Goal: Transaction & Acquisition: Purchase product/service

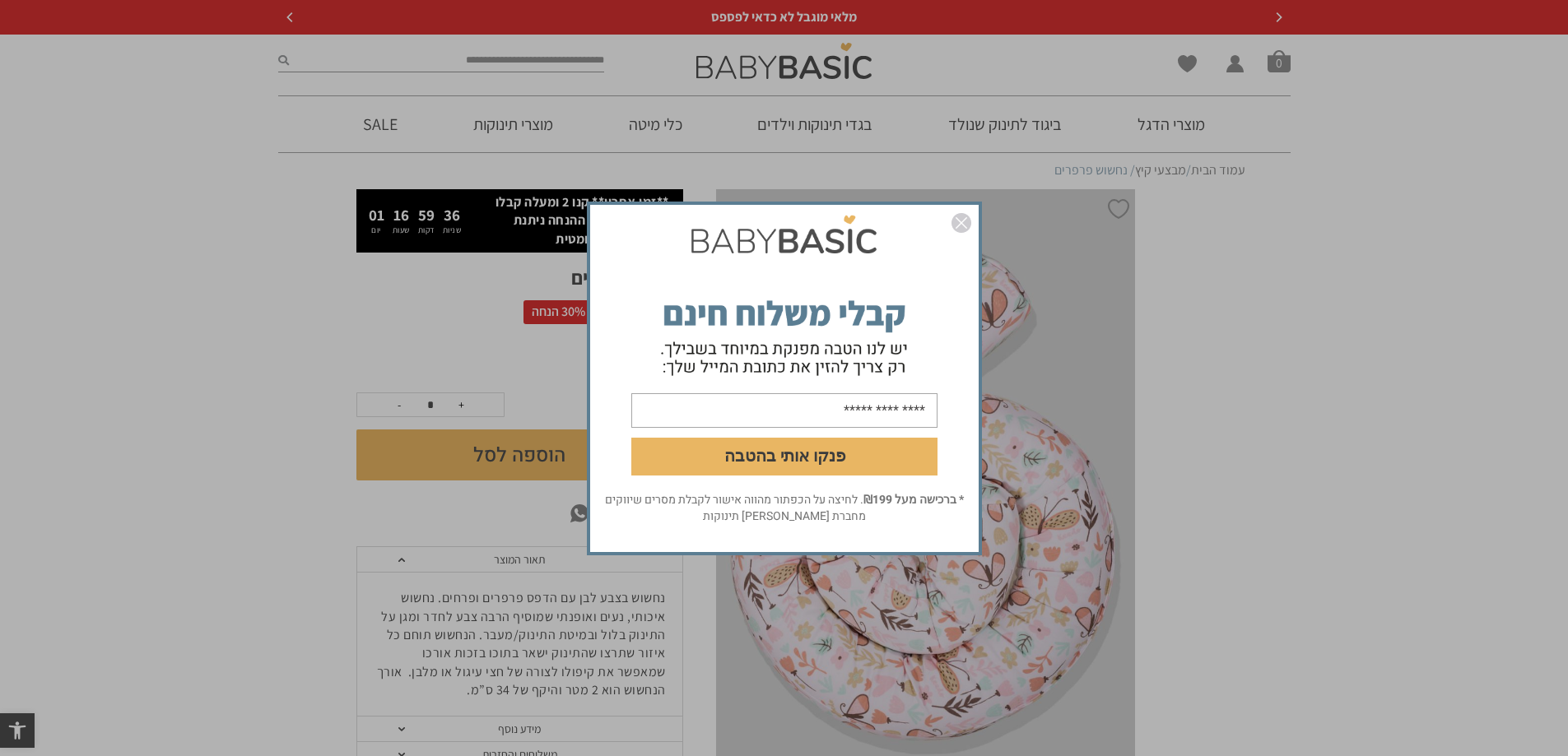
click at [961, 224] on img "סגור" at bounding box center [961, 223] width 20 height 20
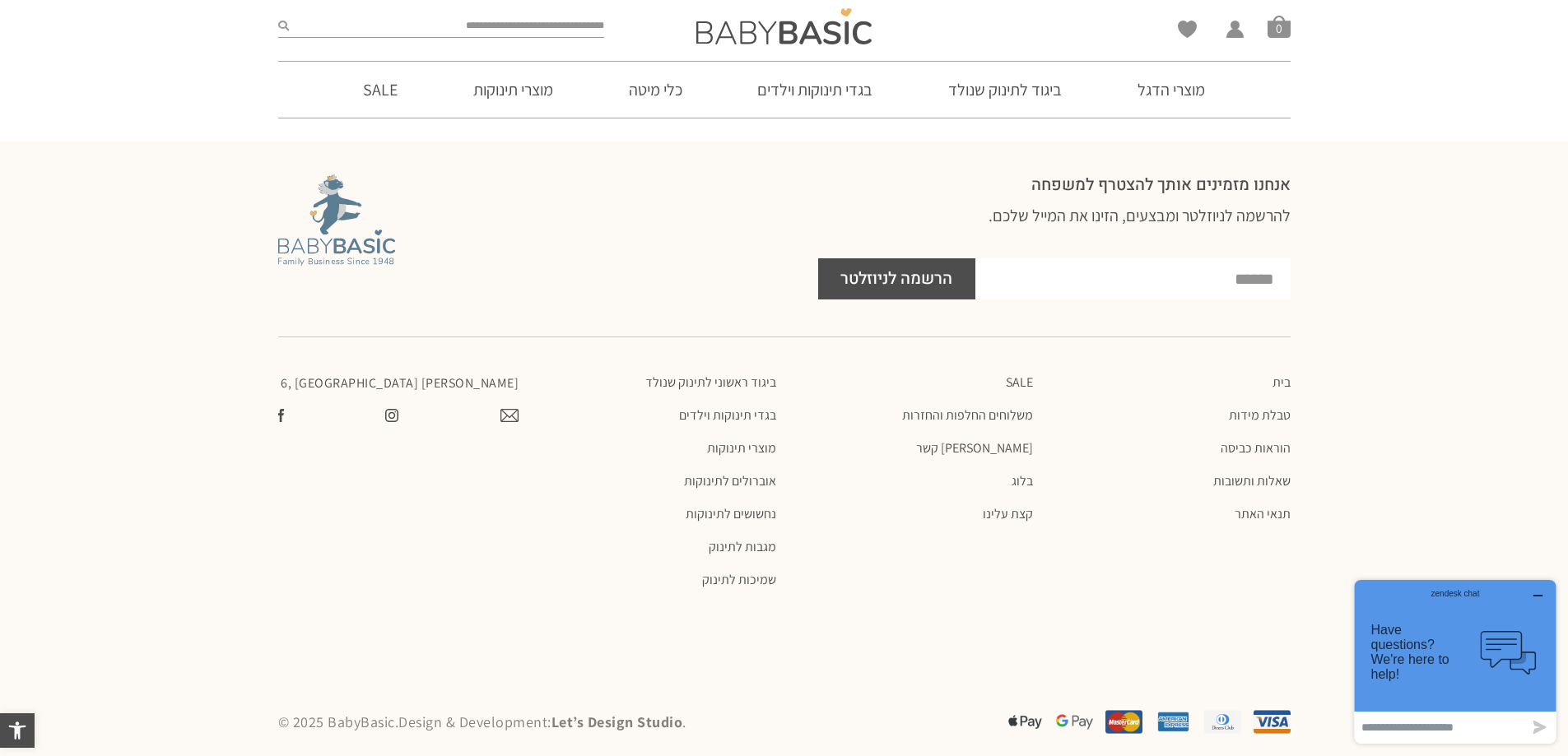
scroll to position [1370, 0]
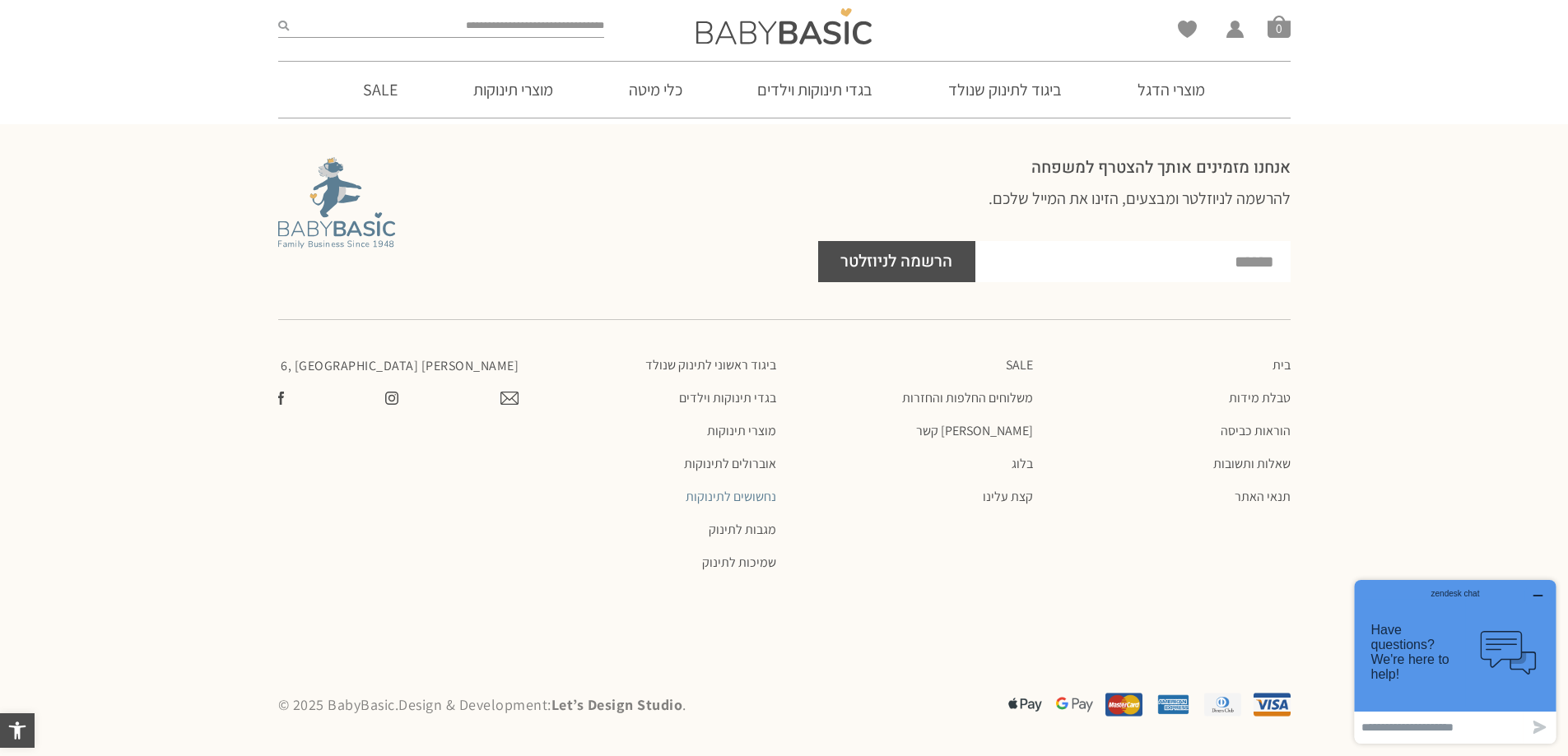
click at [742, 495] on link "נחשושים לתינוקות" at bounding box center [654, 496] width 241 height 16
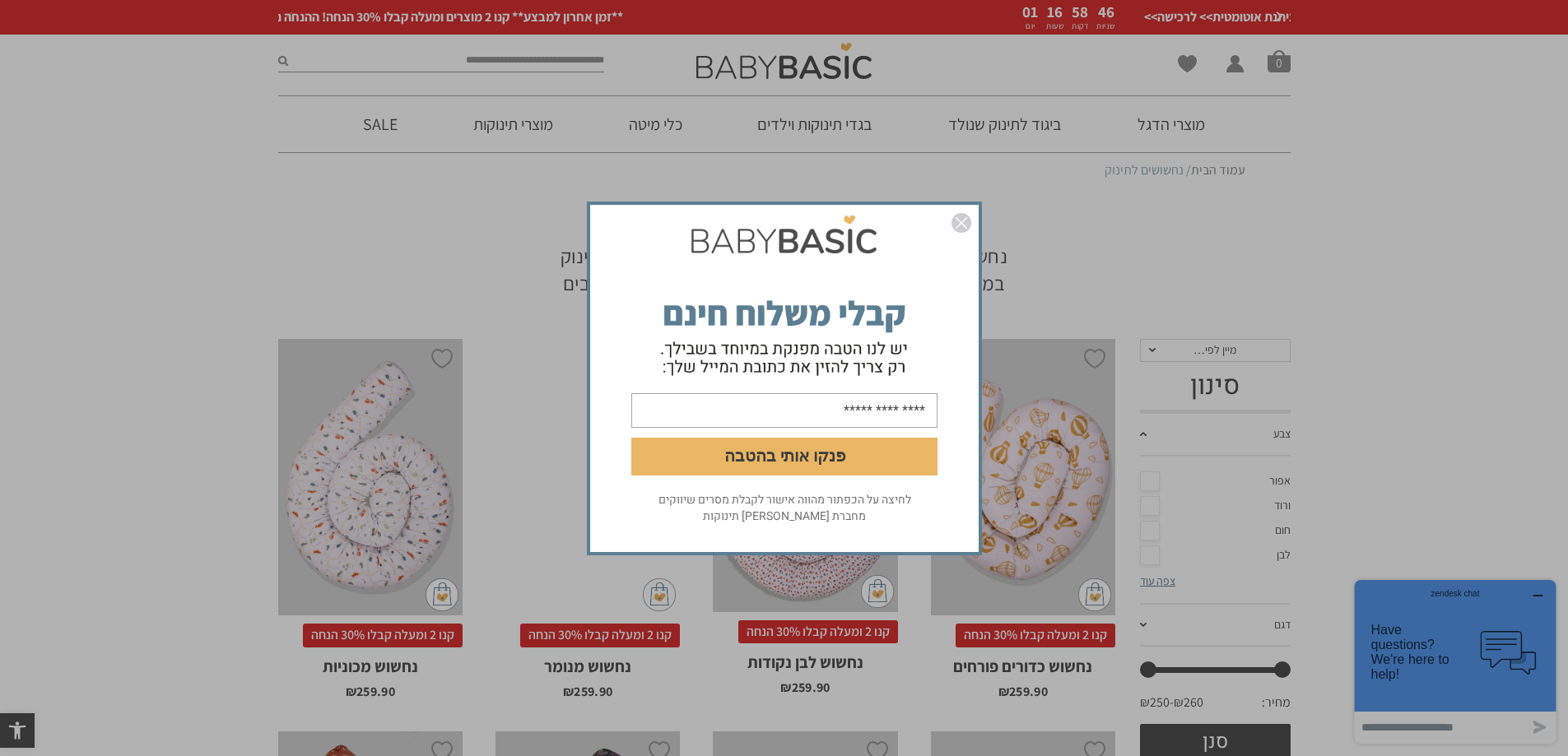
click at [958, 219] on img "סגור" at bounding box center [961, 223] width 20 height 20
